Goal: Task Accomplishment & Management: Use online tool/utility

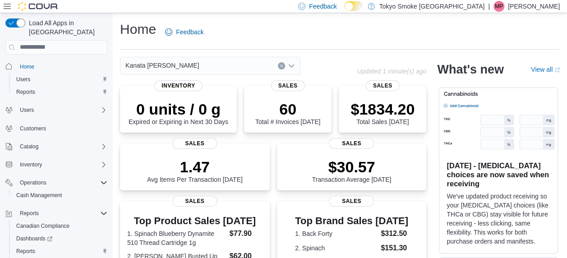
click at [38, 61] on span "Home" at bounding box center [61, 66] width 91 height 11
click at [21, 63] on span "Home" at bounding box center [27, 66] width 14 height 7
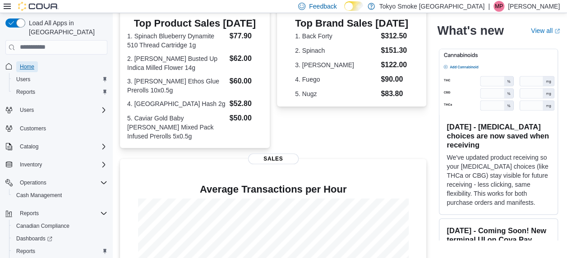
scroll to position [280, 0]
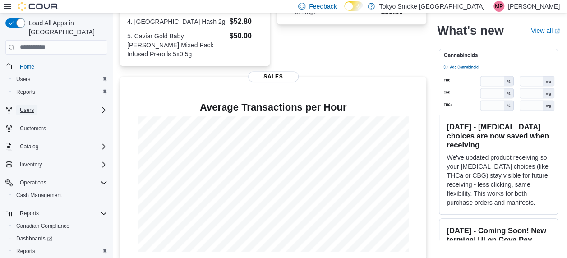
click at [32, 107] on span "Users" at bounding box center [27, 110] width 14 height 7
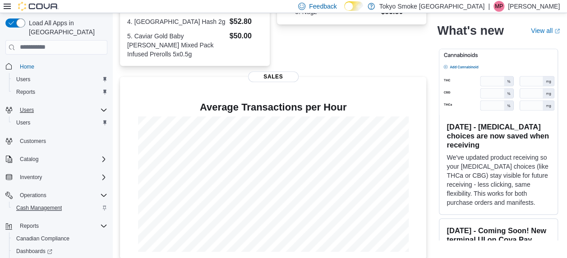
scroll to position [39, 0]
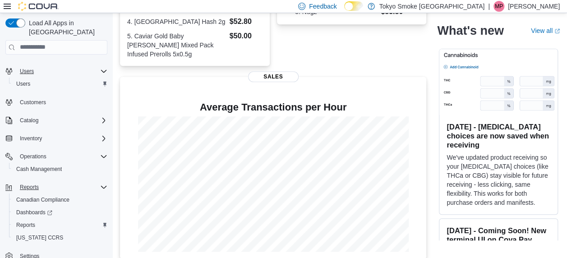
click at [97, 182] on div "Reports" at bounding box center [61, 187] width 91 height 11
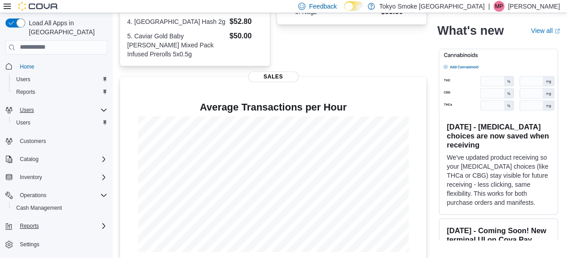
click at [92, 221] on div "Reports" at bounding box center [61, 226] width 91 height 11
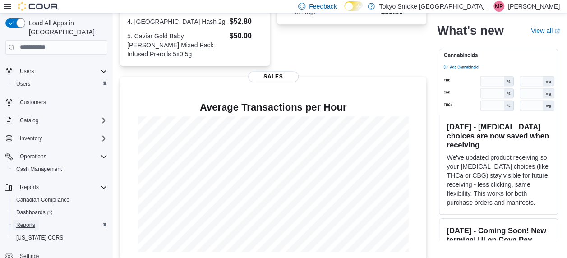
click at [36, 220] on link "Reports" at bounding box center [26, 225] width 26 height 11
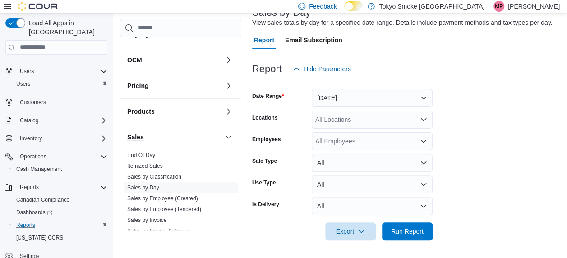
scroll to position [380, 0]
click at [153, 184] on link "Sales by Day" at bounding box center [143, 186] width 32 height 6
click at [413, 139] on div "All Employees" at bounding box center [372, 141] width 121 height 18
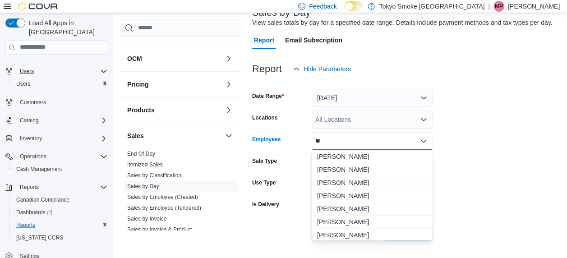
type input "*"
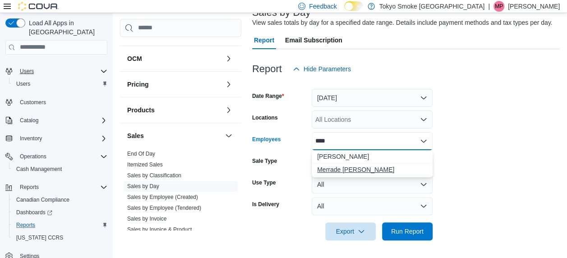
type input "****"
click at [331, 165] on span "Merrade [PERSON_NAME]" at bounding box center [372, 169] width 110 height 9
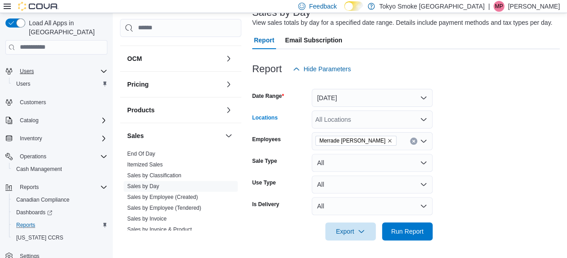
click at [346, 120] on div "All Locations" at bounding box center [372, 120] width 121 height 18
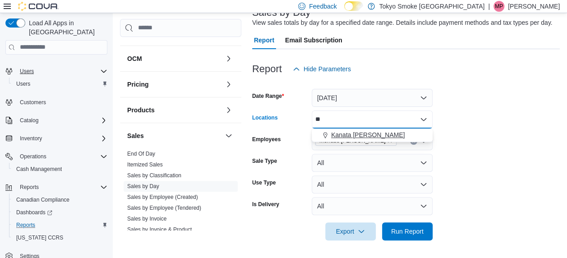
type input "**"
click at [360, 134] on span "Kanata [PERSON_NAME]" at bounding box center [368, 134] width 74 height 9
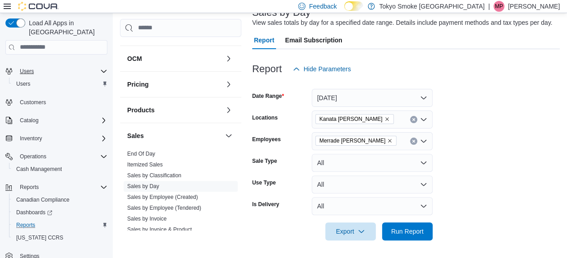
click at [514, 136] on form "Date Range Yesterday Locations Kanata Earl Grey Employees Merrade Simeoni Sale …" at bounding box center [406, 159] width 308 height 162
click at [405, 229] on span "Run Report" at bounding box center [407, 231] width 32 height 9
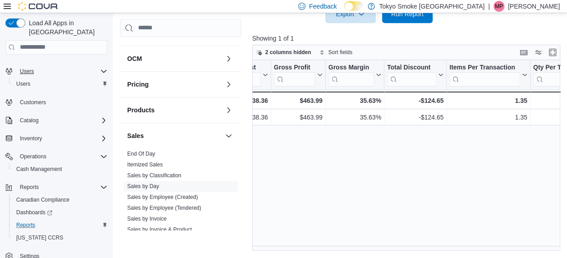
scroll to position [0, 509]
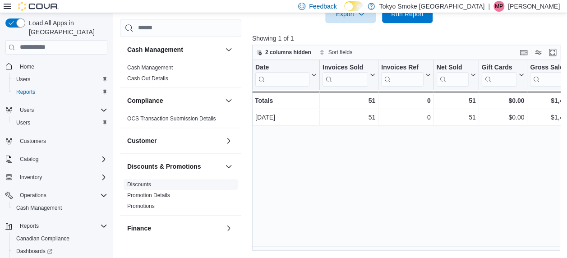
click at [140, 181] on span "Discounts" at bounding box center [139, 184] width 24 height 7
click at [134, 183] on link "Discounts" at bounding box center [139, 184] width 24 height 6
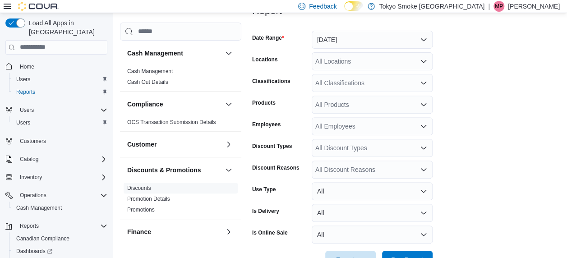
scroll to position [130, 0]
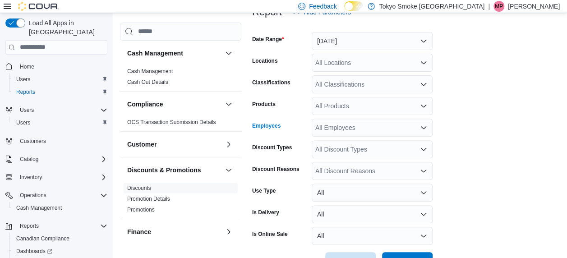
click at [337, 130] on div "All Employees" at bounding box center [372, 128] width 121 height 18
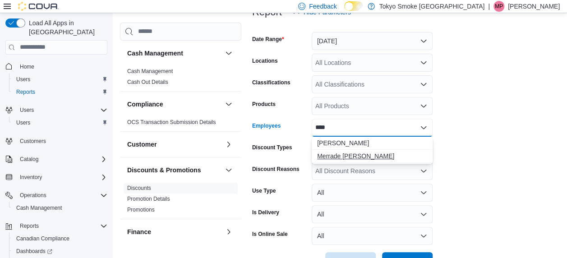
type input "****"
click at [329, 153] on span "Merrade [PERSON_NAME]" at bounding box center [372, 156] width 110 height 9
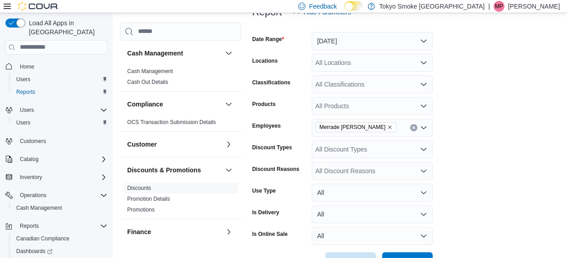
click at [537, 123] on form "Date Range [DATE] Locations All Locations Classifications All Classifications P…" at bounding box center [406, 145] width 308 height 249
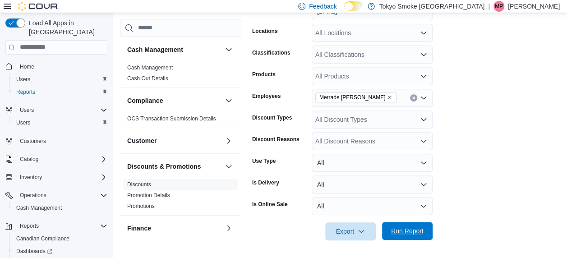
click at [418, 234] on span "Run Report" at bounding box center [407, 231] width 32 height 9
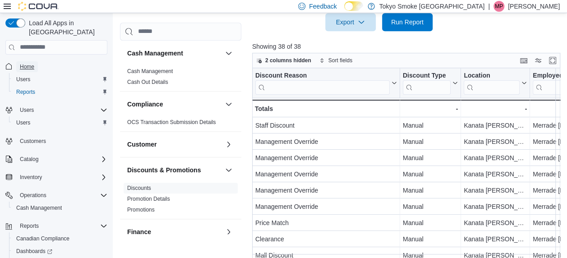
click at [18, 61] on link "Home" at bounding box center [27, 66] width 22 height 11
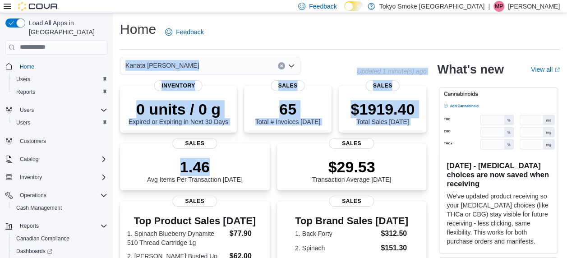
drag, startPoint x: 273, startPoint y: 141, endPoint x: 108, endPoint y: 69, distance: 179.9
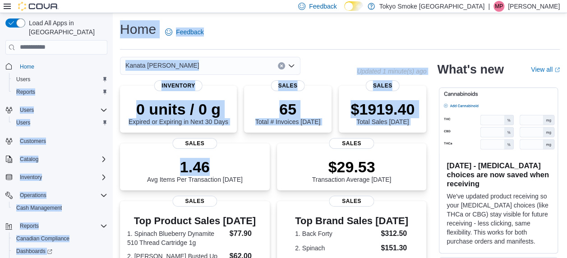
click at [283, 63] on button "Clear input" at bounding box center [281, 65] width 7 height 7
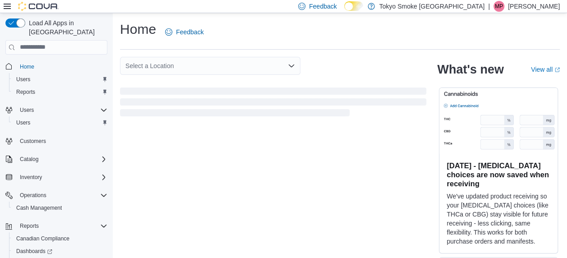
click at [243, 35] on div "Home Feedback" at bounding box center [340, 31] width 440 height 23
